Goal: Obtain resource: Download file/media

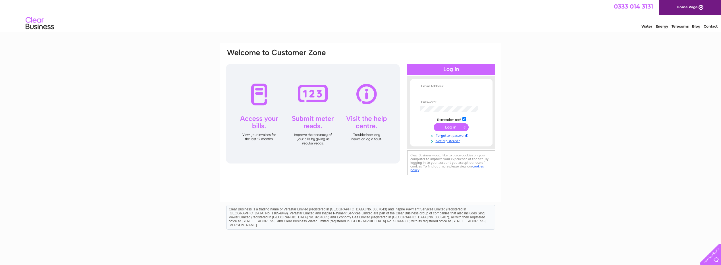
type input "spamedica.accounts@spamedica.co.uk"
click at [182, 108] on input "submit" at bounding box center [451, 127] width 35 height 8
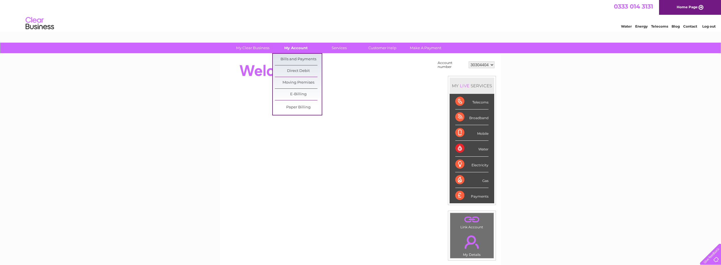
click at [299, 48] on link "My Account" at bounding box center [295, 48] width 47 height 11
click at [302, 60] on link "Bills and Payments" at bounding box center [298, 59] width 47 height 11
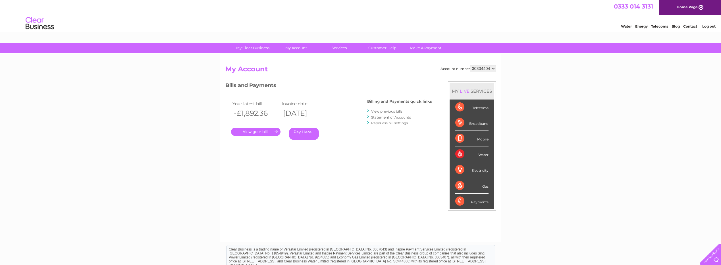
click at [270, 132] on link "." at bounding box center [255, 132] width 49 height 8
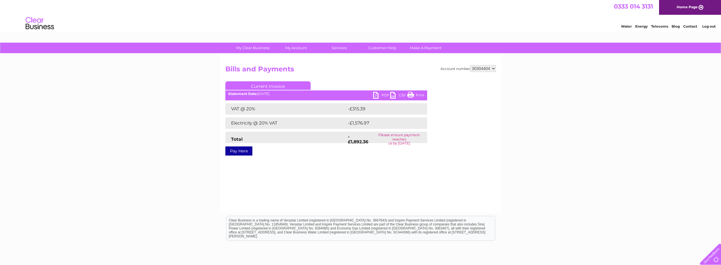
click at [377, 96] on link "PDF" at bounding box center [381, 96] width 17 height 8
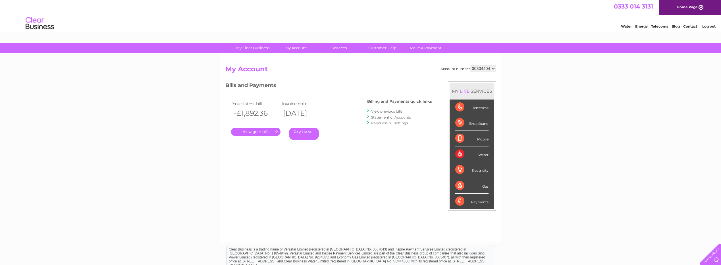
click at [386, 112] on link "View previous bills" at bounding box center [386, 111] width 31 height 4
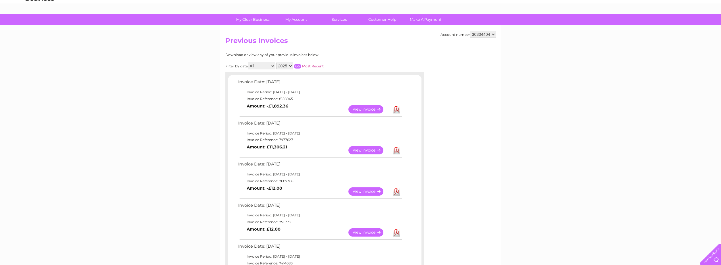
scroll to position [57, 0]
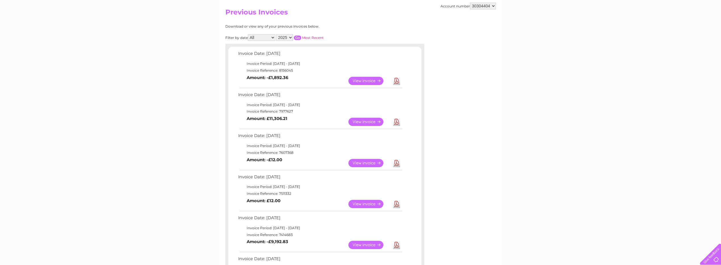
click at [397, 81] on link "Download" at bounding box center [396, 81] width 7 height 8
